Goal: Task Accomplishment & Management: Manage account settings

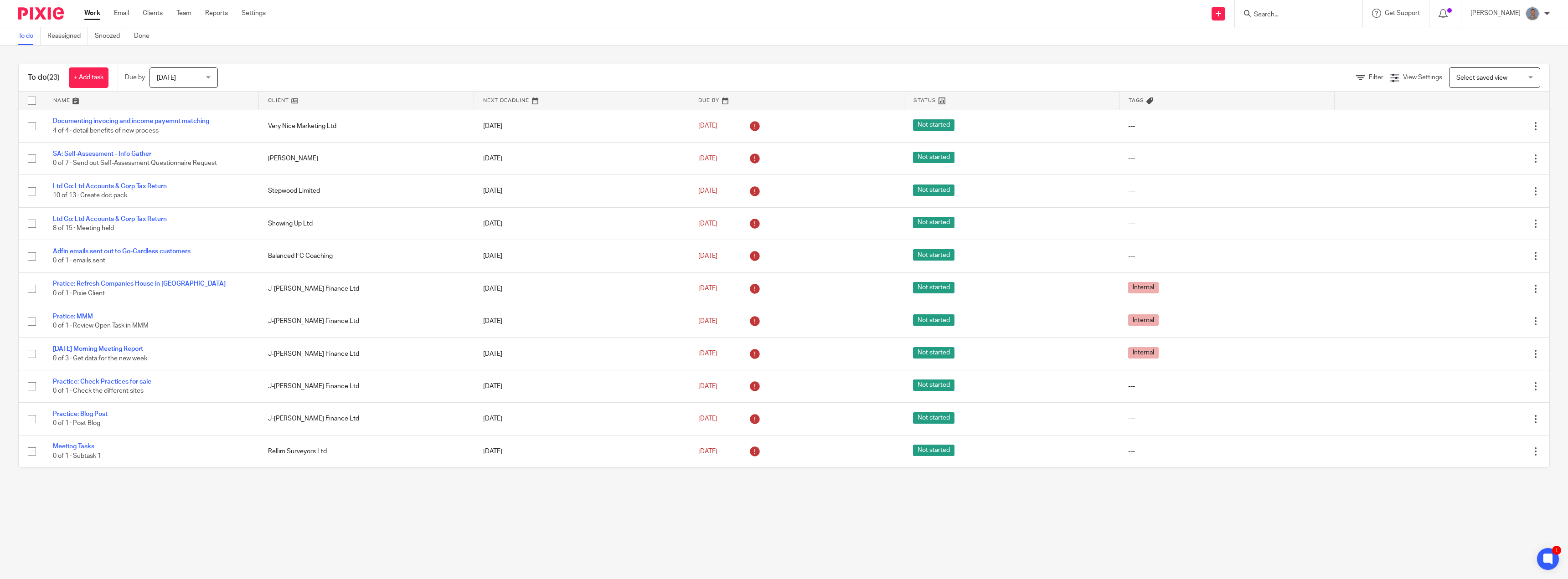
click at [1281, 17] on input "Search" at bounding box center [1294, 15] width 82 height 8
type input "big"
click at [1283, 43] on link at bounding box center [1319, 43] width 136 height 28
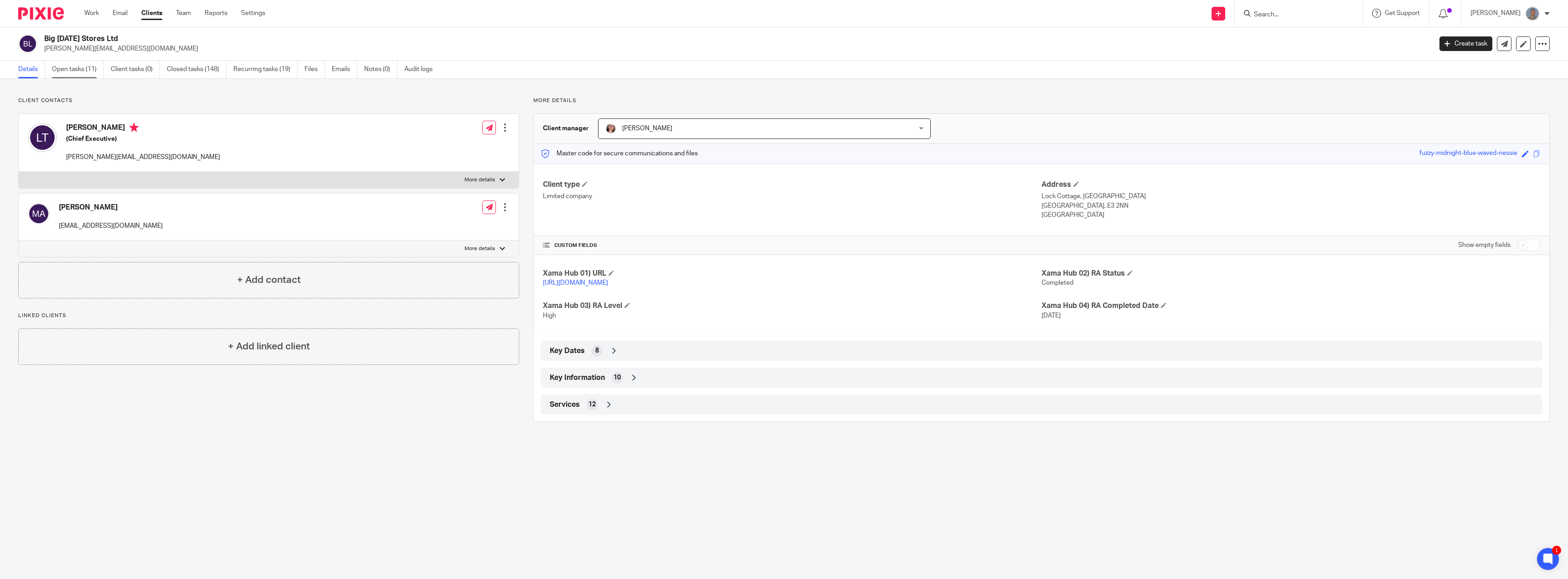
click at [83, 74] on link "Open tasks (11)" at bounding box center [77, 69] width 52 height 18
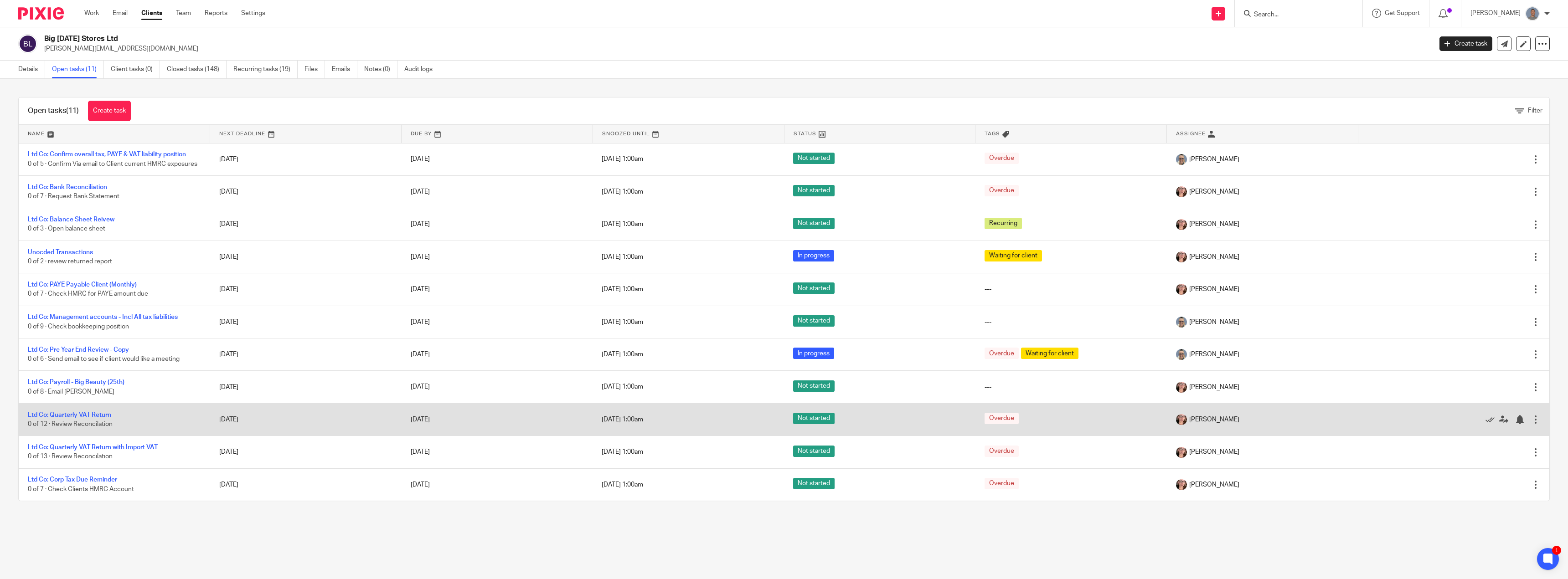
click at [1531, 418] on div at bounding box center [1535, 419] width 9 height 9
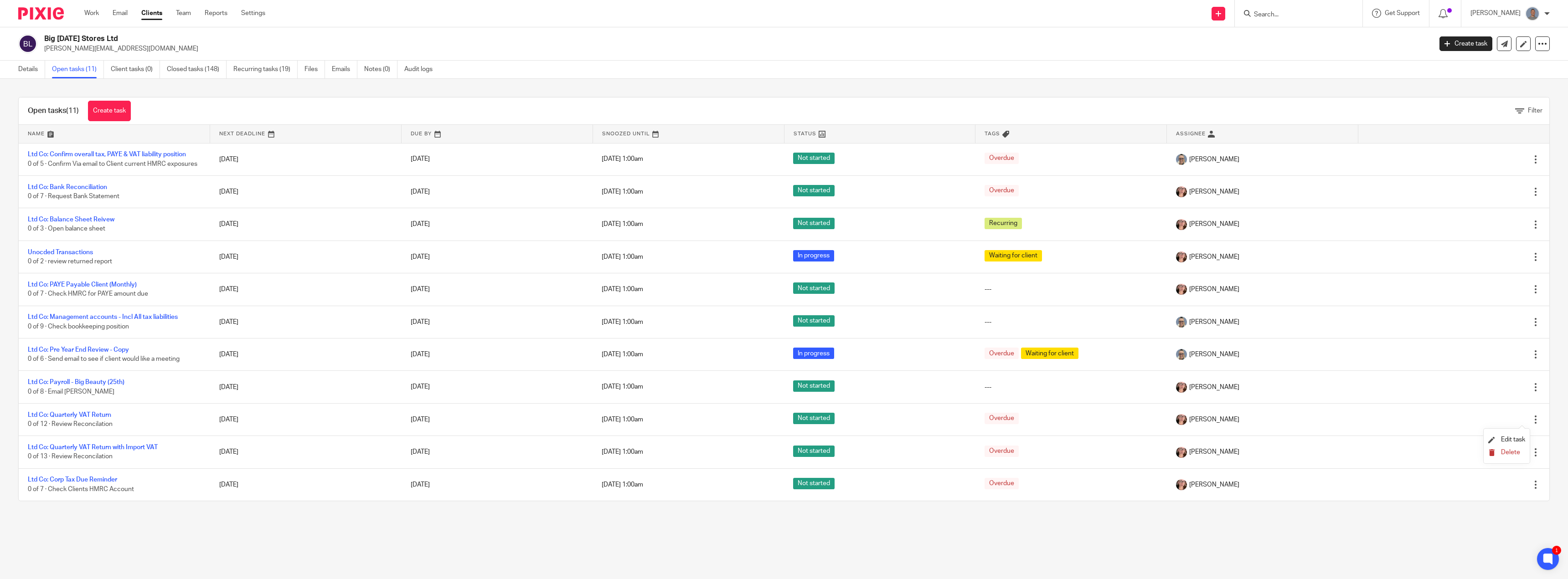
click at [1512, 452] on span "Delete" at bounding box center [1510, 452] width 19 height 6
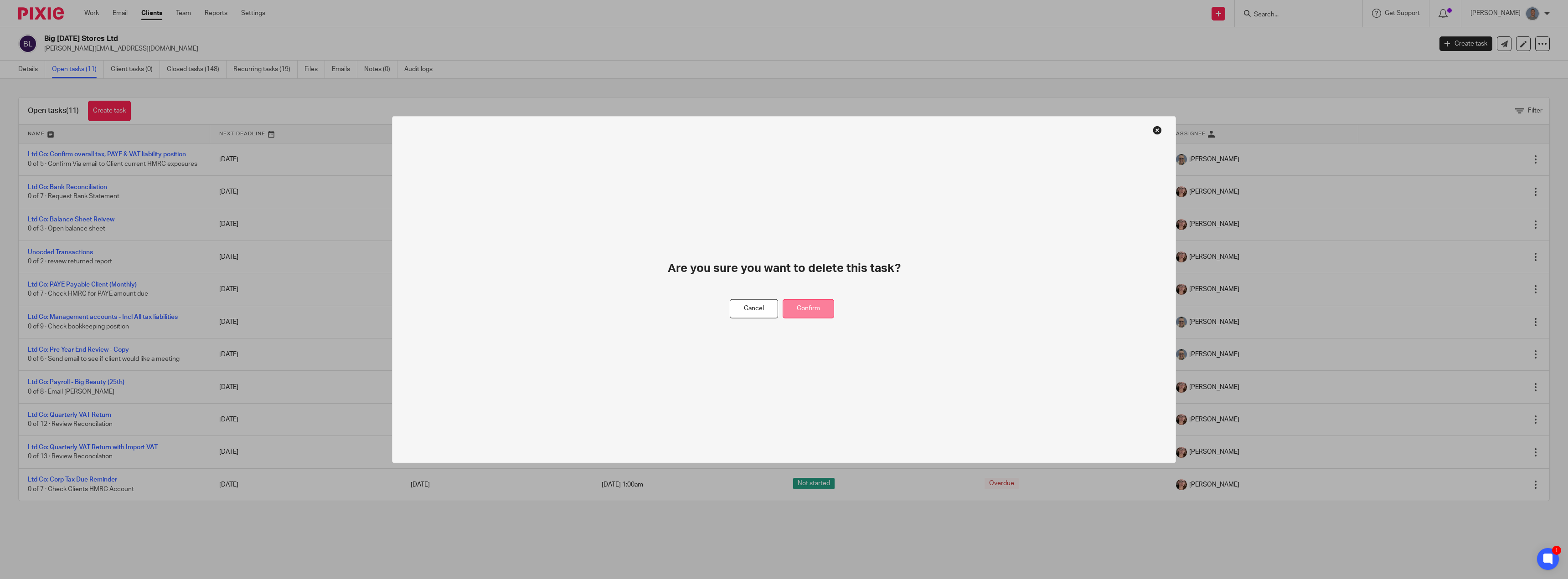
click at [823, 311] on button "Confirm" at bounding box center [808, 308] width 52 height 19
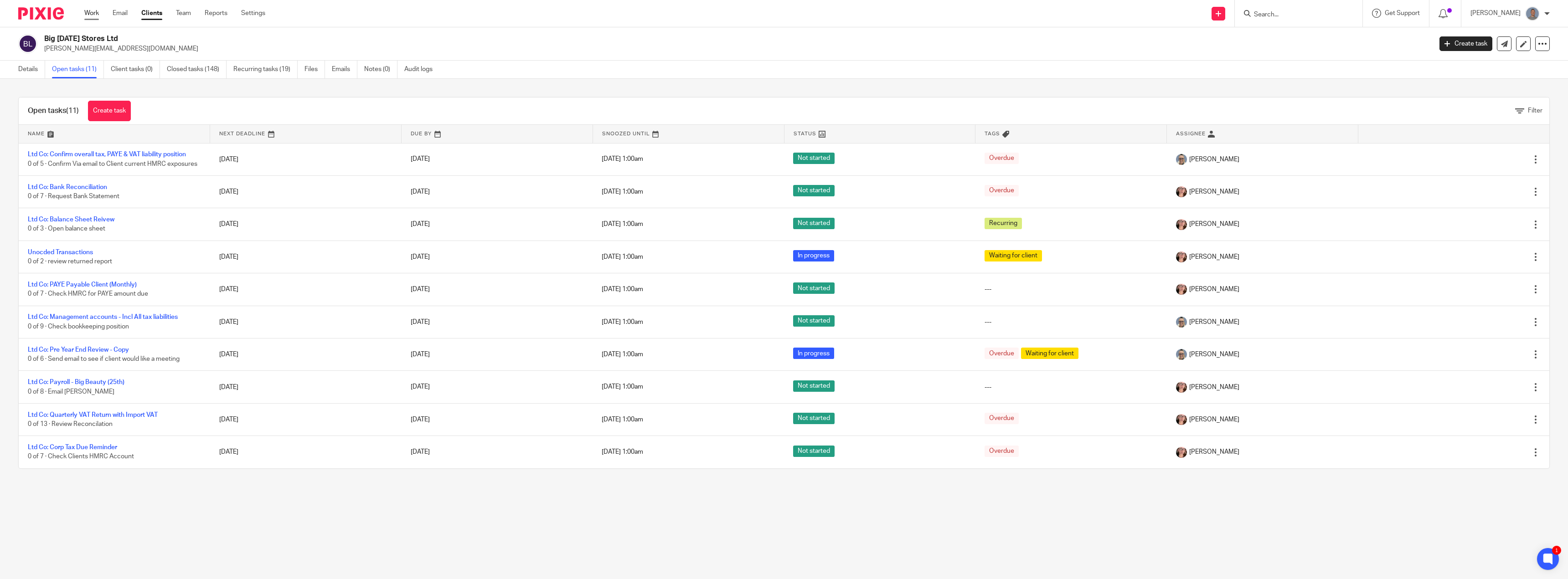
click at [88, 13] on link "Work" at bounding box center [92, 13] width 15 height 9
